Goal: Navigation & Orientation: Find specific page/section

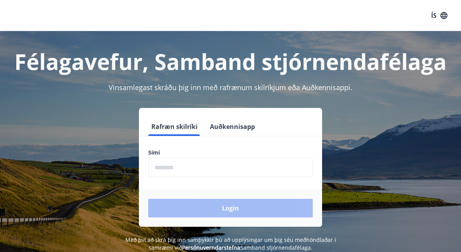
click at [158, 170] on input "phone" at bounding box center [230, 167] width 165 height 19
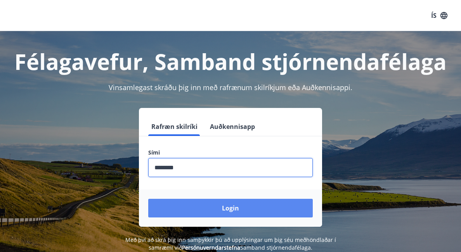
type input "********"
click at [209, 201] on button "Login" at bounding box center [230, 208] width 165 height 19
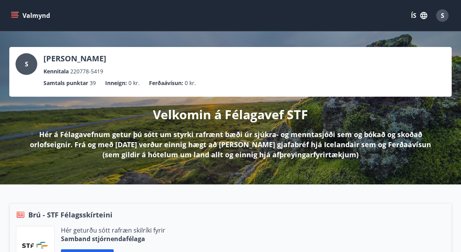
click at [17, 17] on icon "menu" at bounding box center [14, 17] width 7 height 1
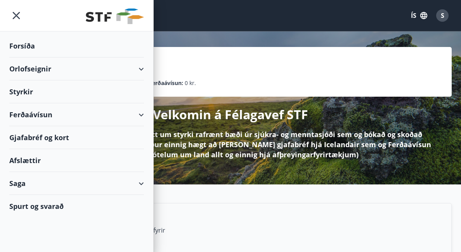
click at [141, 119] on div "Ferðaávísun" at bounding box center [76, 114] width 135 height 23
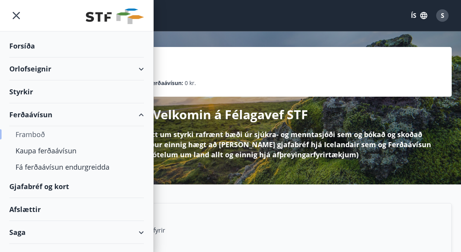
click at [36, 135] on div "Framboð" at bounding box center [77, 134] width 122 height 16
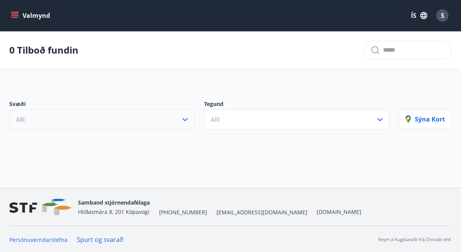
click at [152, 122] on button "Allt" at bounding box center [102, 119] width 186 height 20
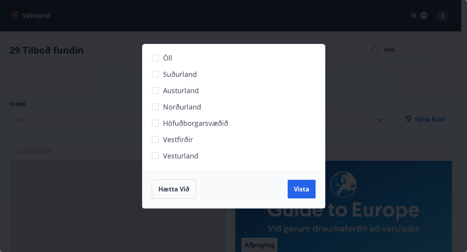
click at [126, 81] on div "Öll Suðurland Austurland Norðurland Höfuðborgarsvæðið Vestfirðir Vesturland Hæt…" at bounding box center [233, 126] width 467 height 252
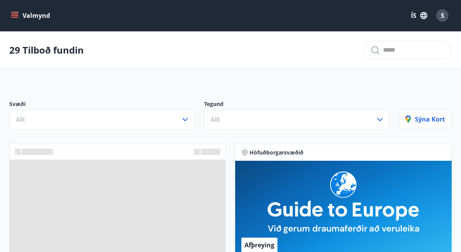
click at [14, 12] on icon "menu" at bounding box center [15, 12] width 9 height 1
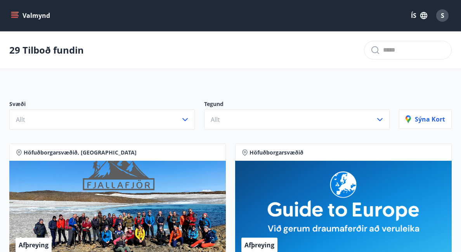
click at [15, 14] on icon "menu" at bounding box center [14, 14] width 7 height 1
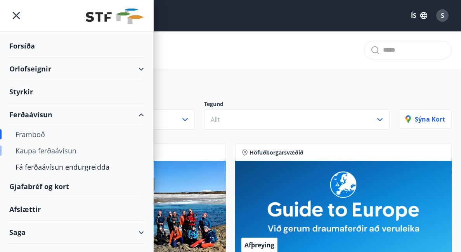
click at [57, 153] on div "Kaupa ferðaávísun" at bounding box center [77, 150] width 122 height 16
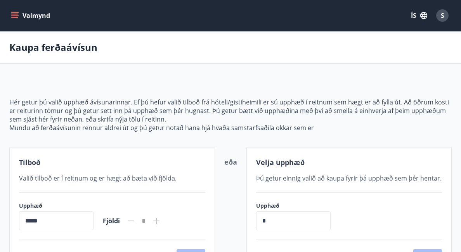
click at [13, 15] on icon "menu" at bounding box center [15, 16] width 8 height 8
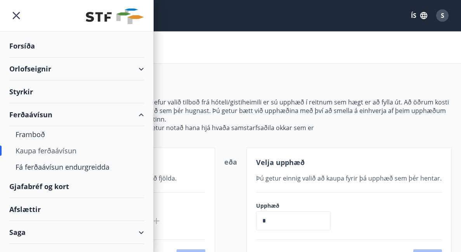
click at [50, 70] on div "Orlofseignir" at bounding box center [76, 68] width 135 height 23
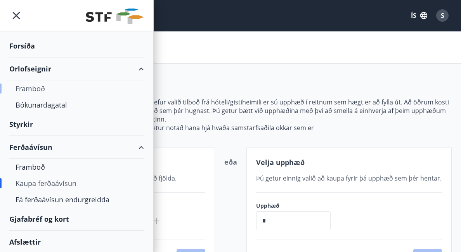
click at [41, 88] on div "Framboð" at bounding box center [77, 88] width 122 height 16
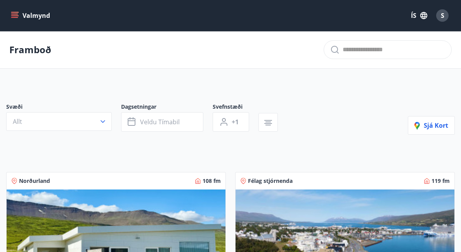
click at [17, 13] on icon "menu" at bounding box center [15, 16] width 8 height 8
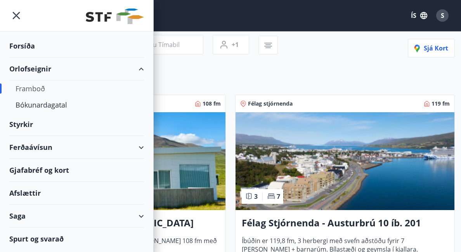
scroll to position [78, 0]
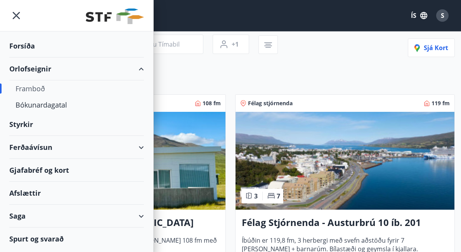
click at [47, 57] on div "Styrkir" at bounding box center [76, 46] width 135 height 23
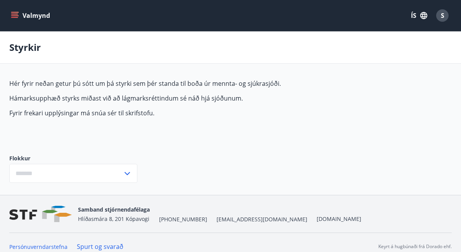
type input "***"
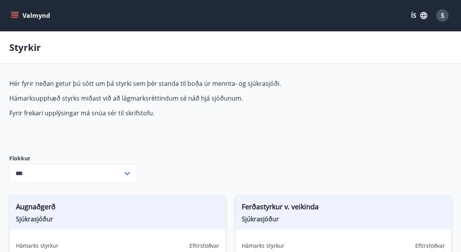
click at [18, 19] on button "Valmynd" at bounding box center [31, 16] width 44 height 14
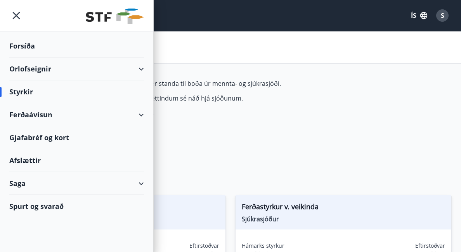
click at [40, 66] on div "Orlofseignir" at bounding box center [76, 68] width 135 height 23
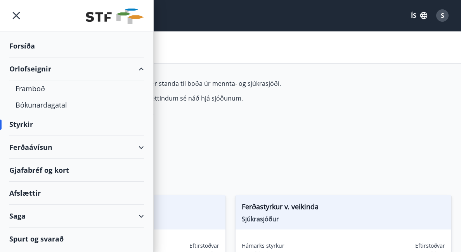
click at [27, 45] on div "Forsíða" at bounding box center [76, 46] width 135 height 23
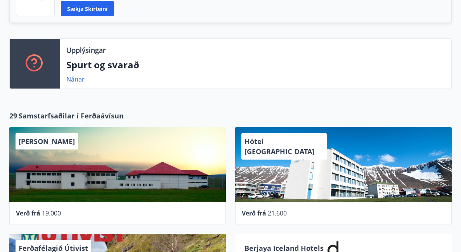
scroll to position [272, 0]
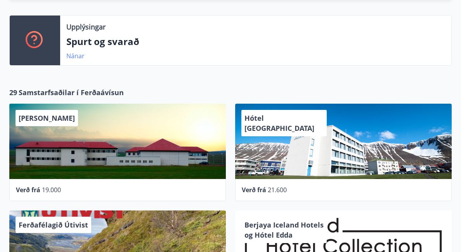
click at [81, 54] on link "Nánar" at bounding box center [75, 56] width 18 height 9
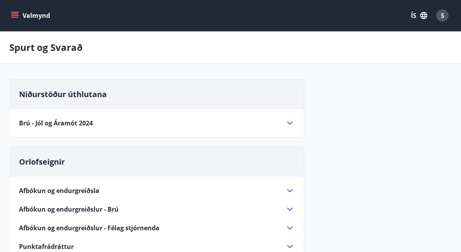
click at [18, 19] on button "Valmynd" at bounding box center [31, 16] width 44 height 14
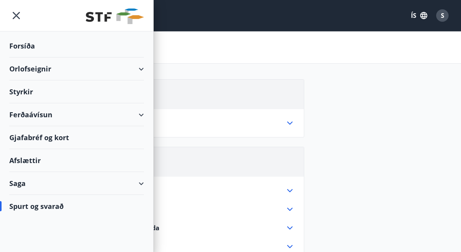
click at [47, 138] on div "Gjafabréf og kort" at bounding box center [76, 137] width 135 height 23
